Goal: Book appointment/travel/reservation

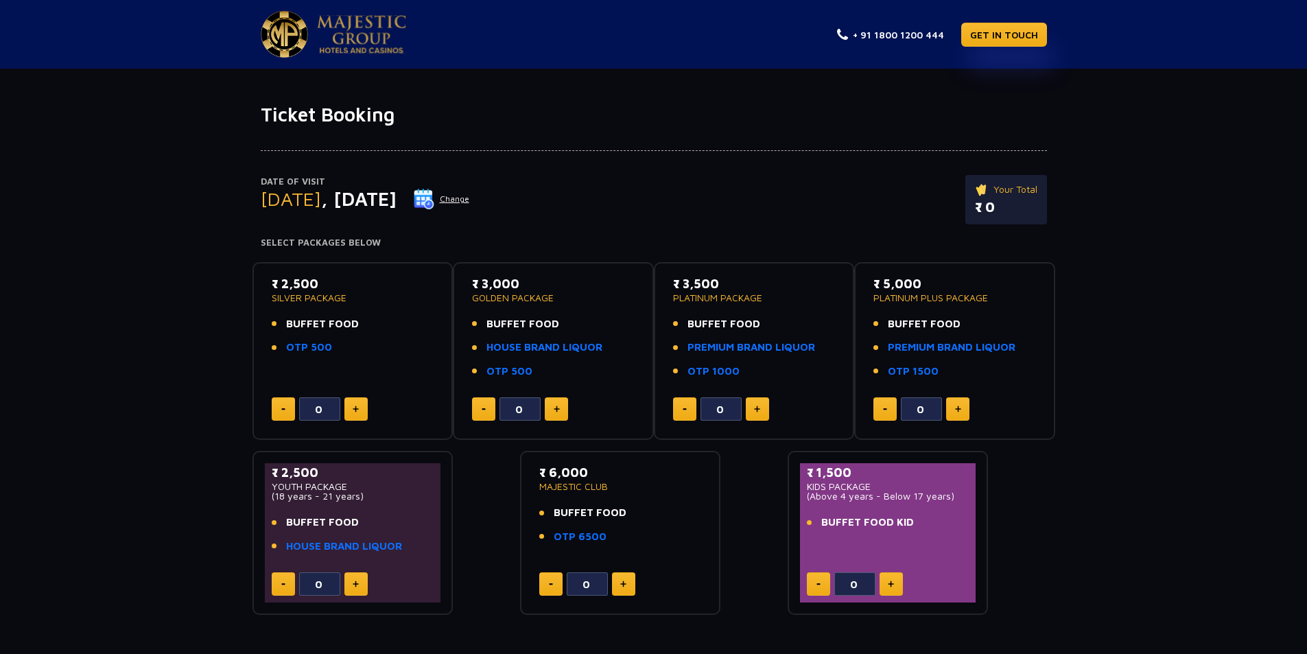
scroll to position [48, 0]
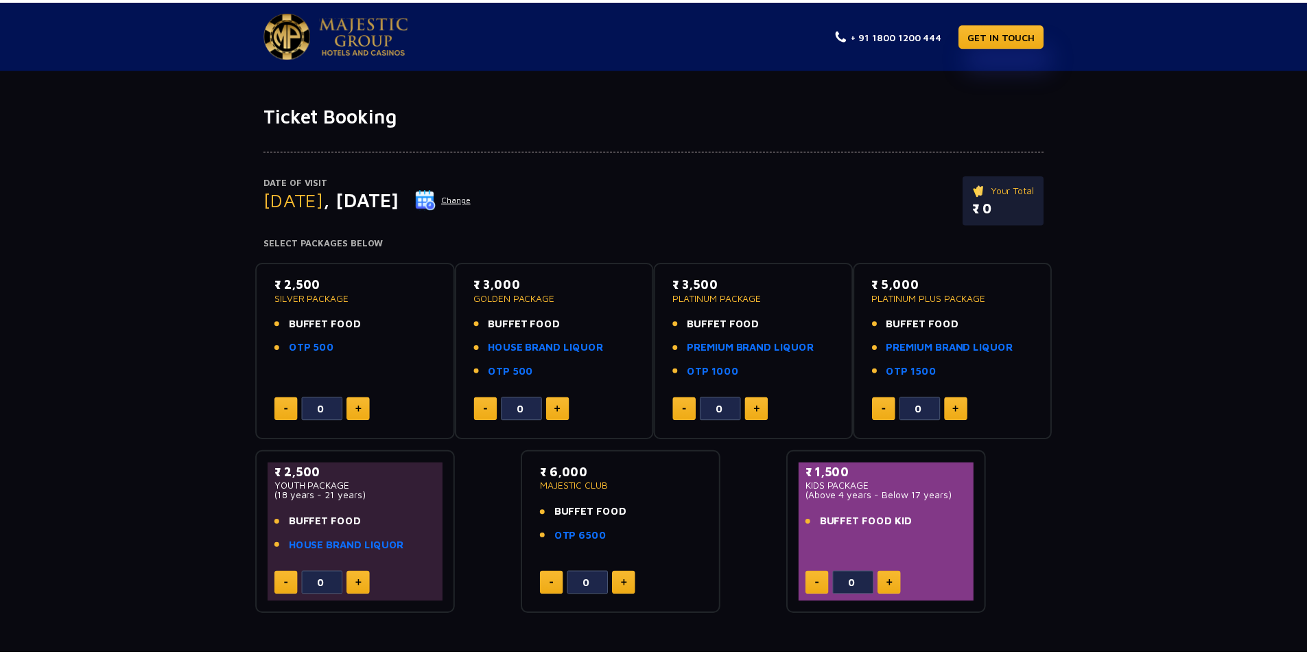
scroll to position [48, 0]
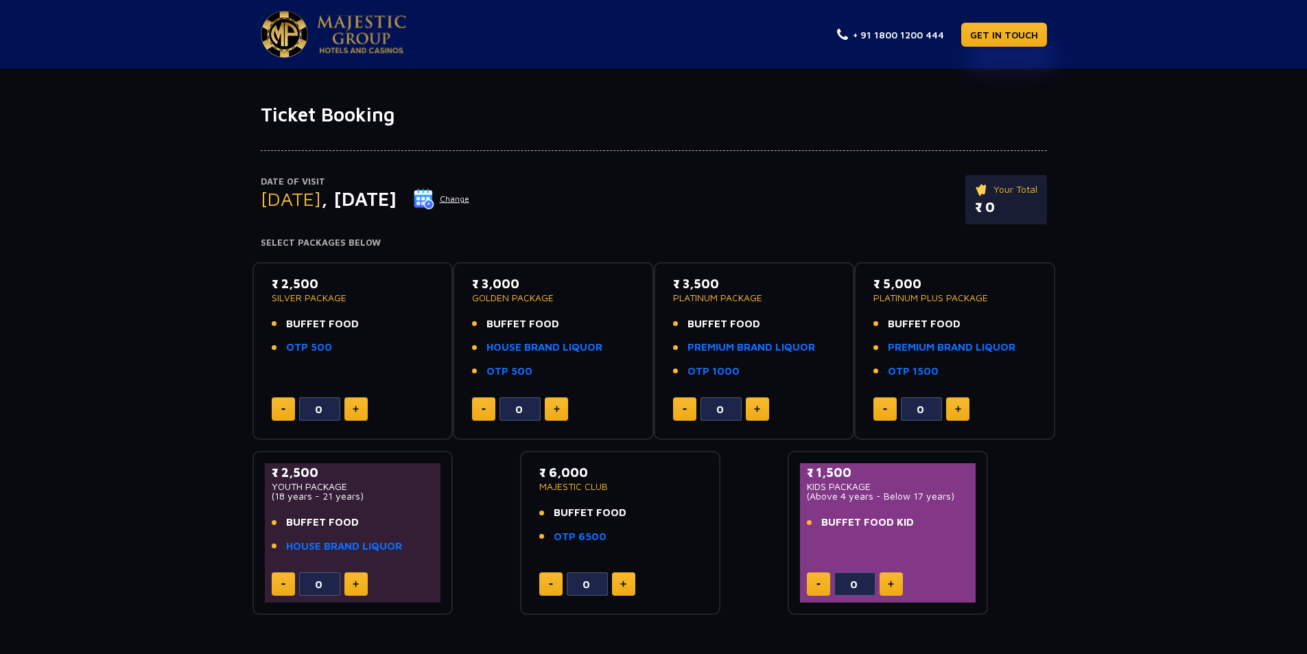
scroll to position [48, 0]
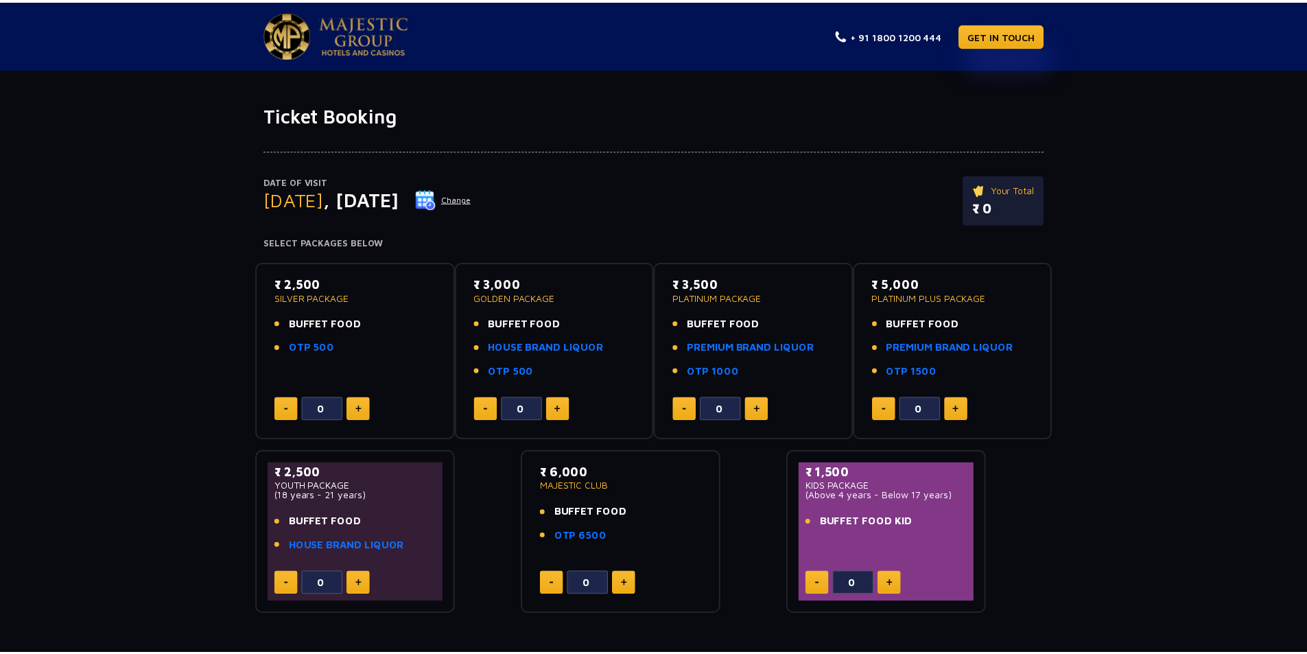
scroll to position [48, 0]
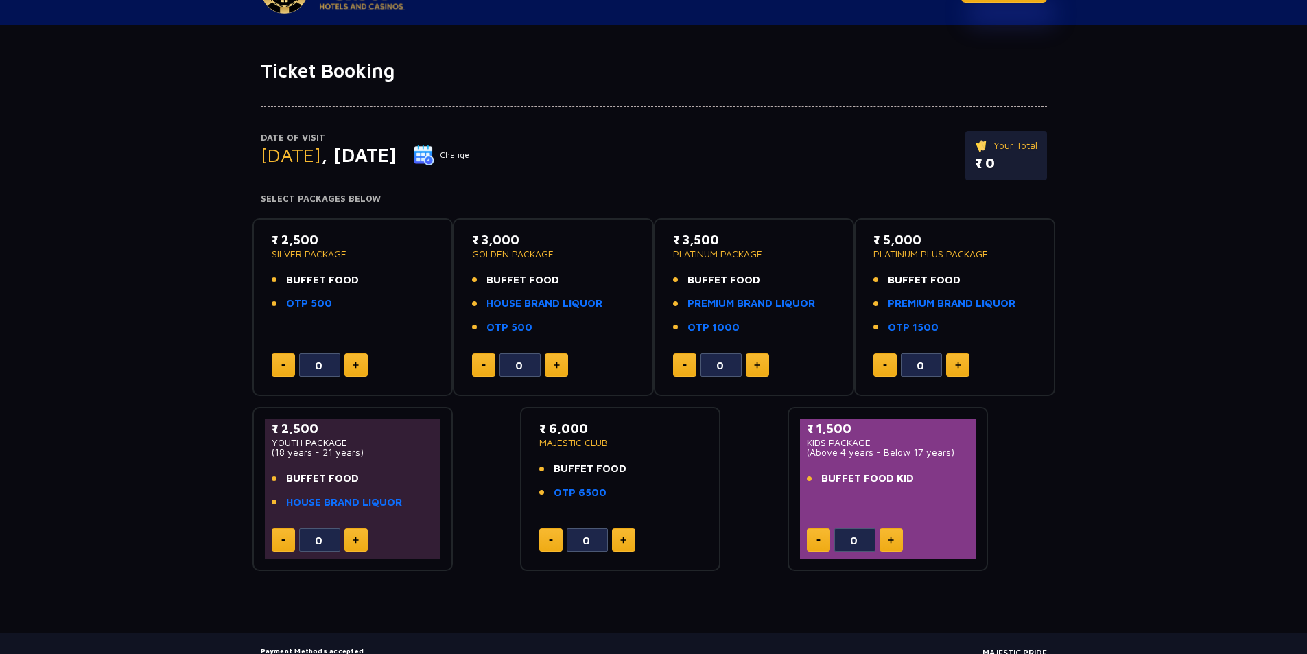
scroll to position [69, 0]
